Goal: Information Seeking & Learning: Find specific fact

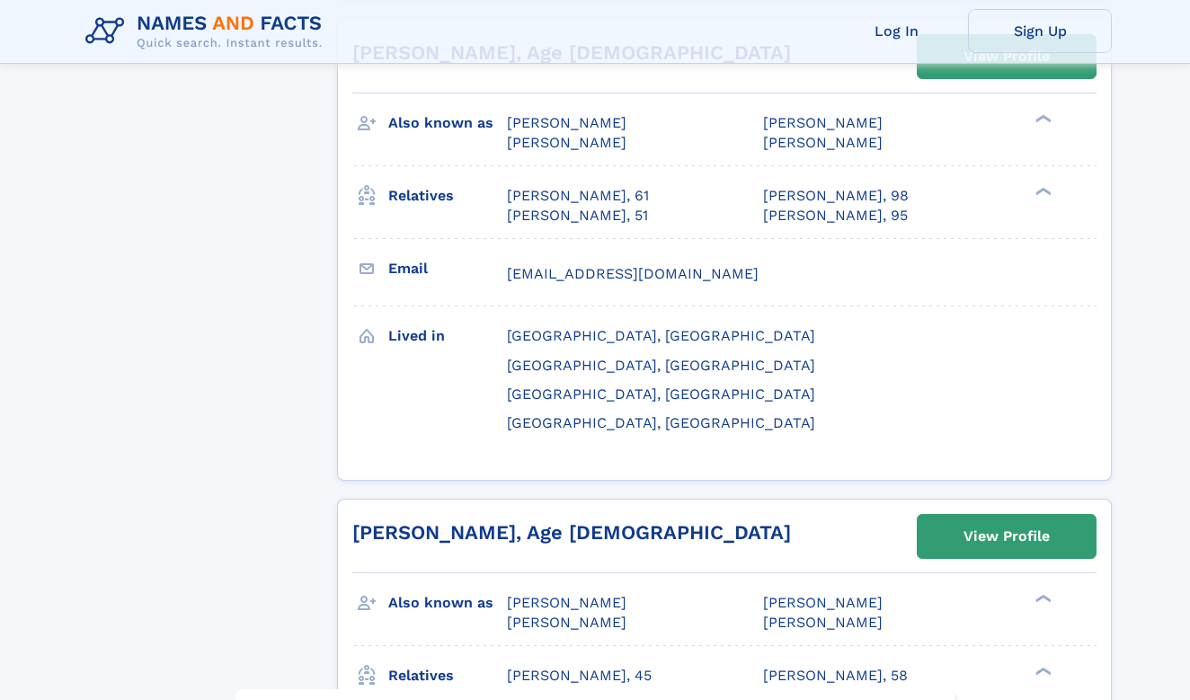
scroll to position [8135, 0]
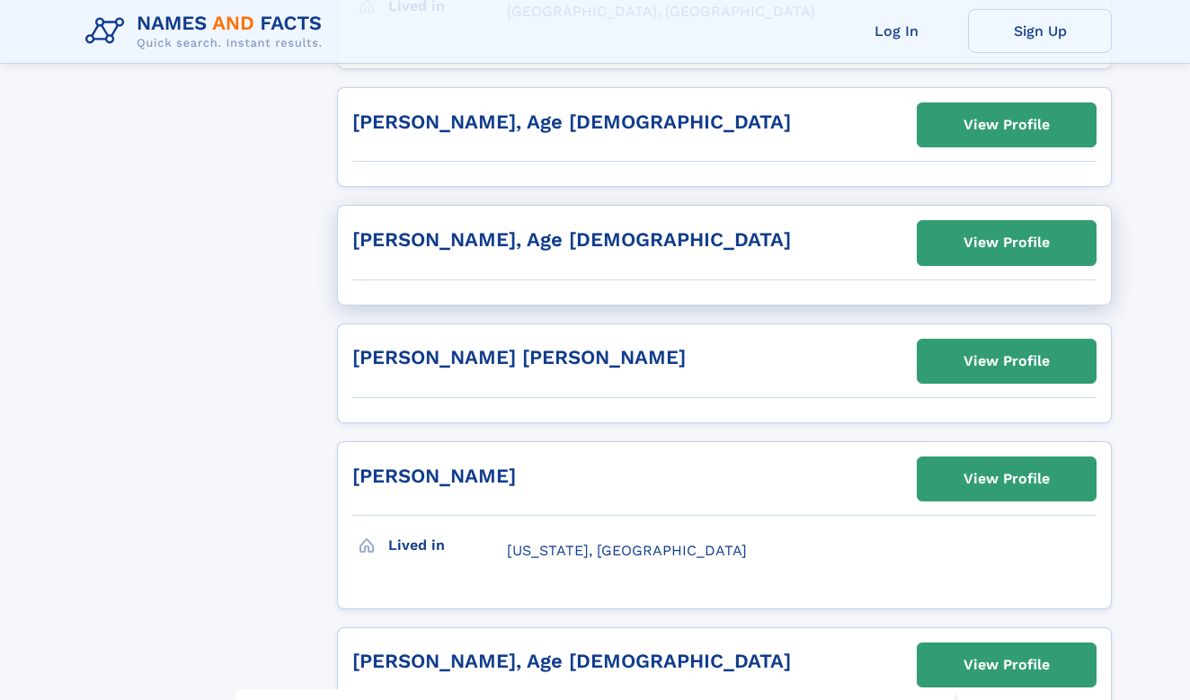
scroll to position [1974, 0]
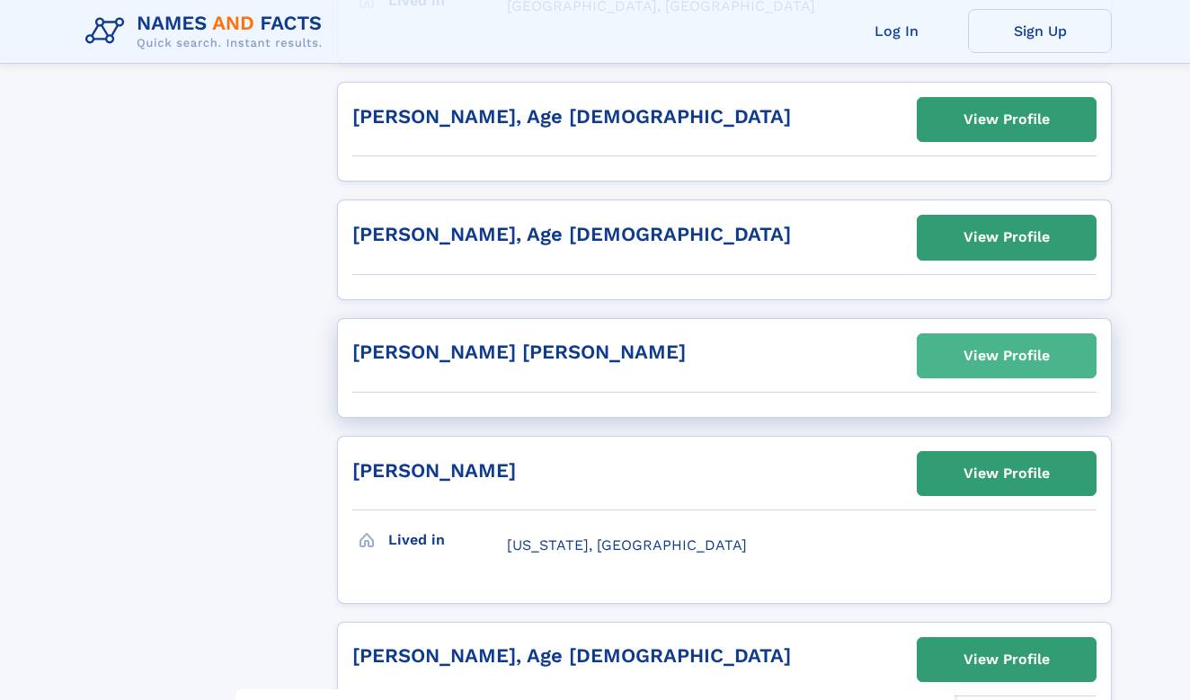
click at [956, 349] on link "View Profile" at bounding box center [1007, 355] width 178 height 43
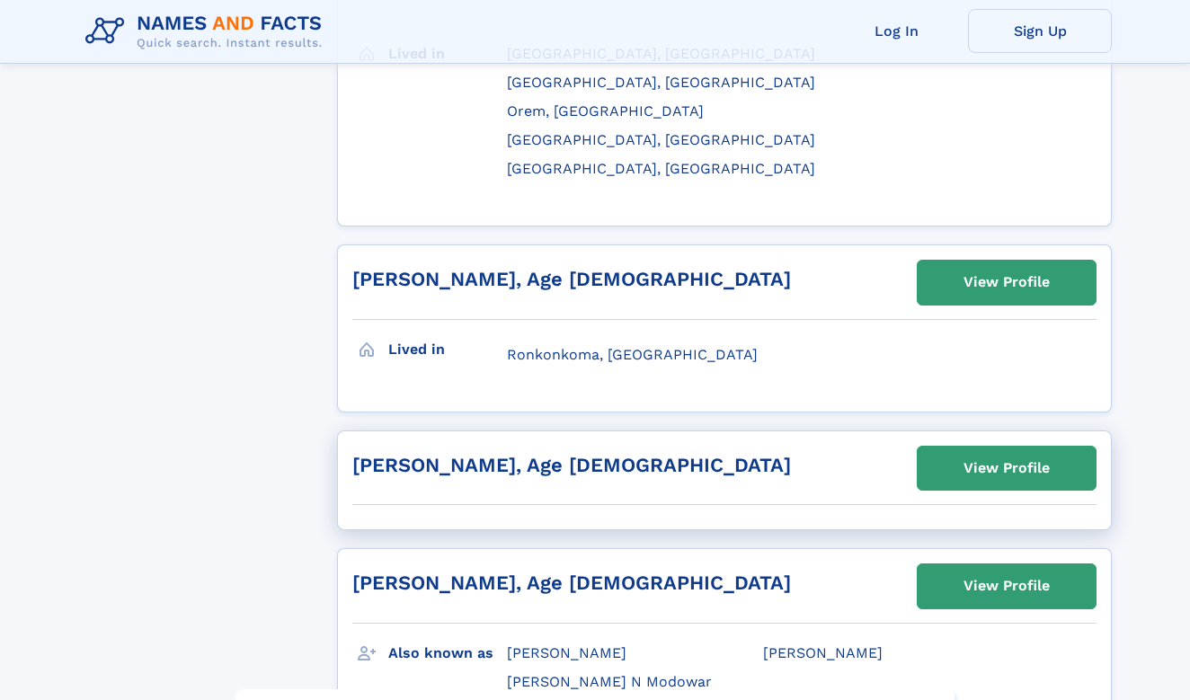
scroll to position [3247, 0]
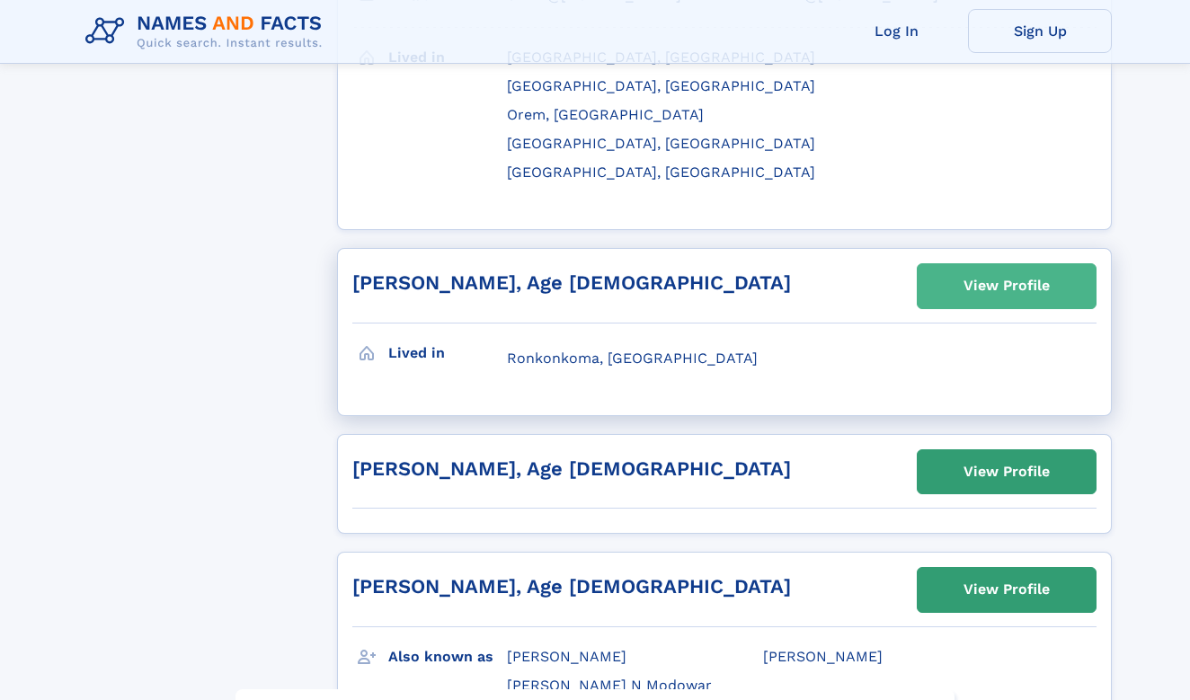
click at [945, 264] on link "View Profile" at bounding box center [1007, 285] width 178 height 43
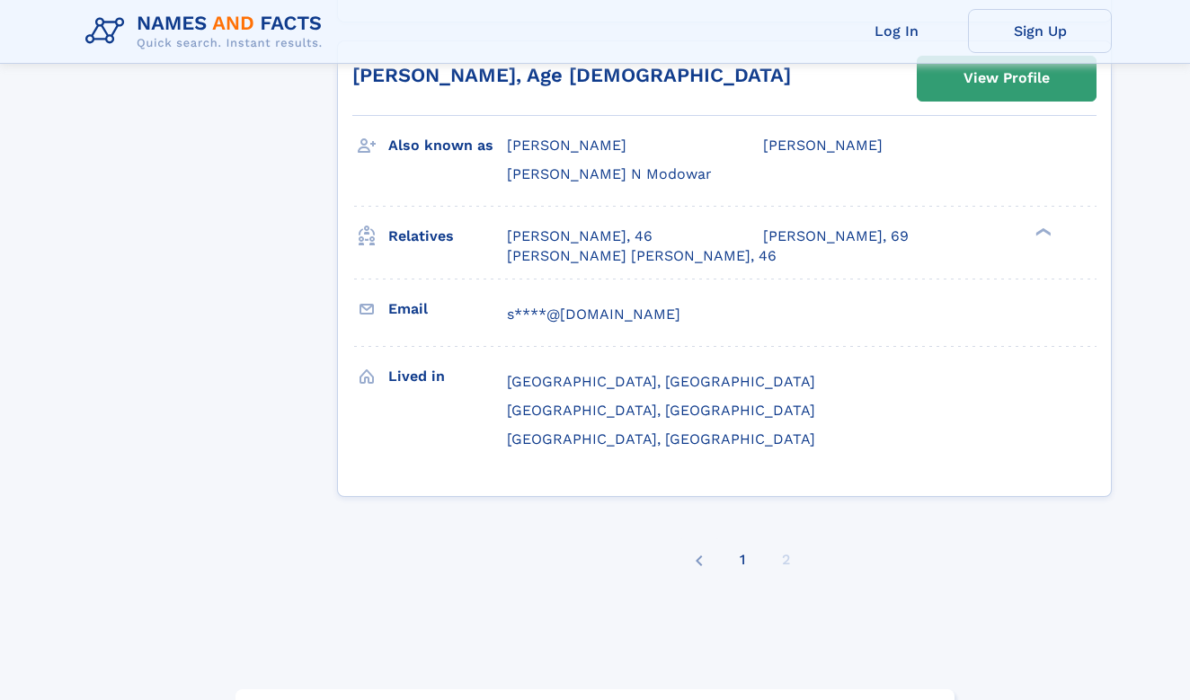
scroll to position [3802, 0]
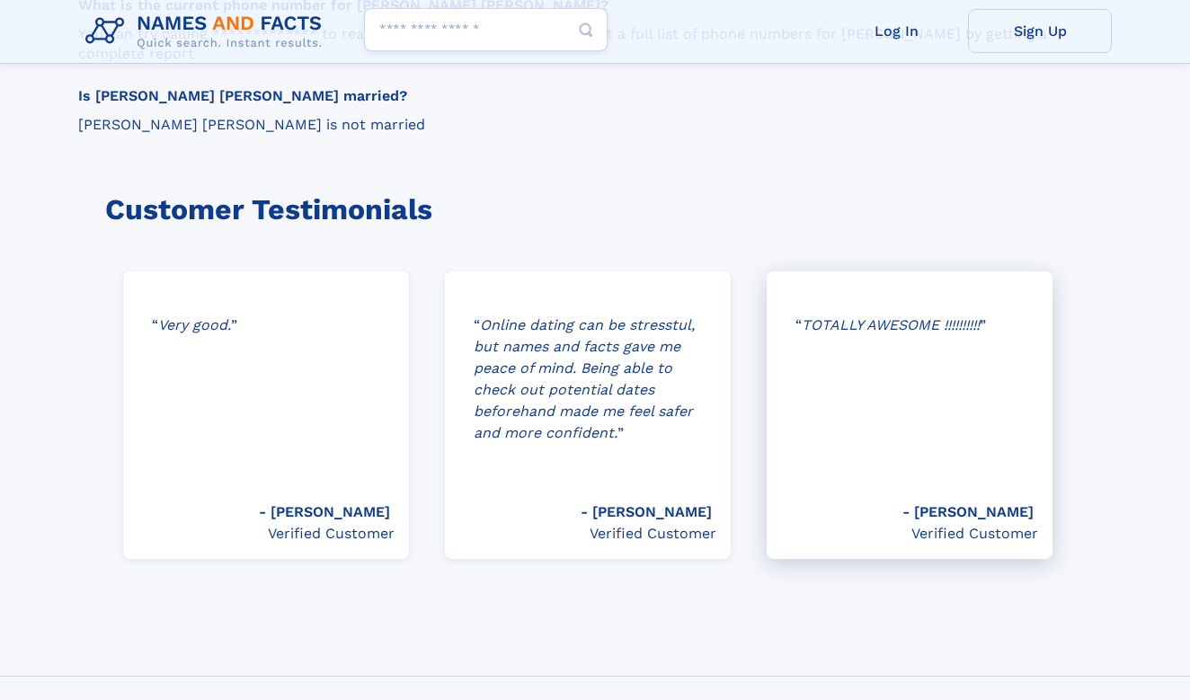
scroll to position [2162, 0]
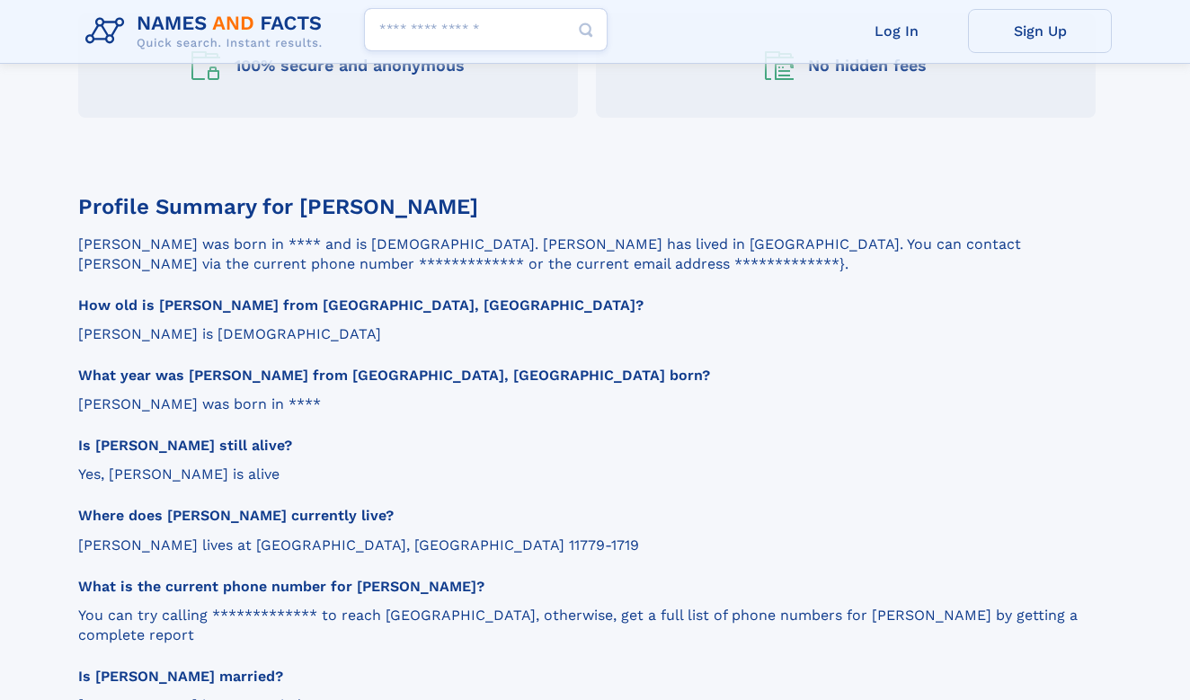
scroll to position [1713, 0]
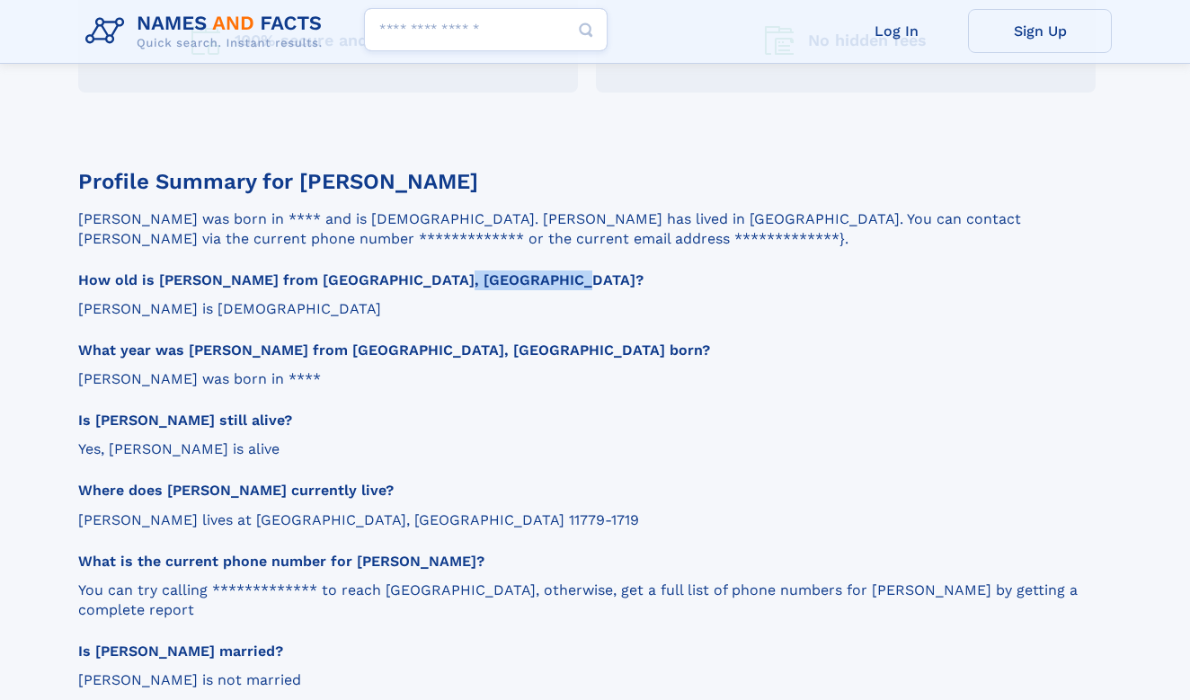
drag, startPoint x: 348, startPoint y: 240, endPoint x: 467, endPoint y: 239, distance: 119.6
click at [467, 271] on h3 "How old is [PERSON_NAME] from [GEOGRAPHIC_DATA], [GEOGRAPHIC_DATA]?" at bounding box center [587, 281] width 1018 height 20
